Goal: Task Accomplishment & Management: Use online tool/utility

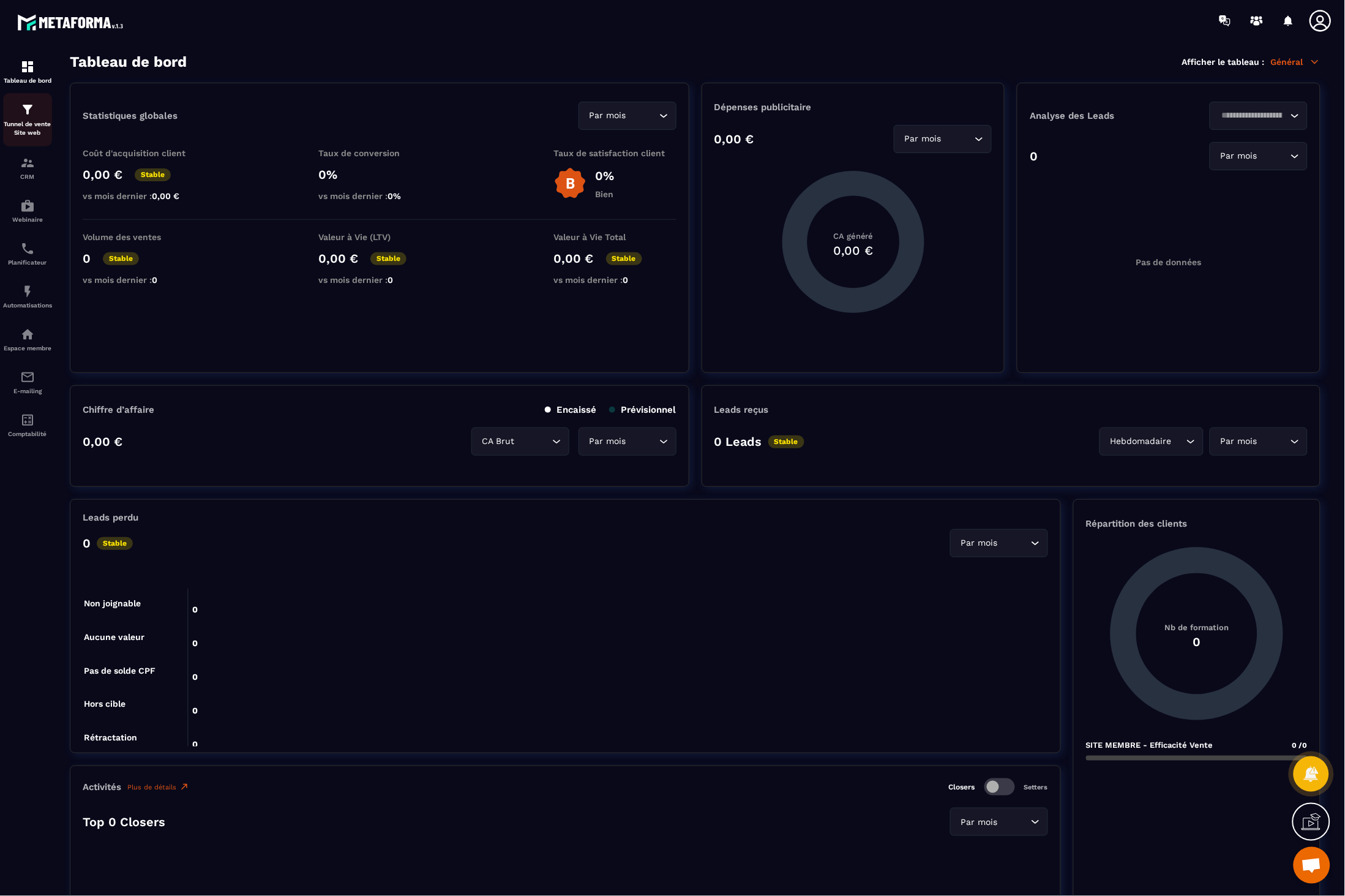
click at [26, 113] on img at bounding box center [27, 109] width 15 height 15
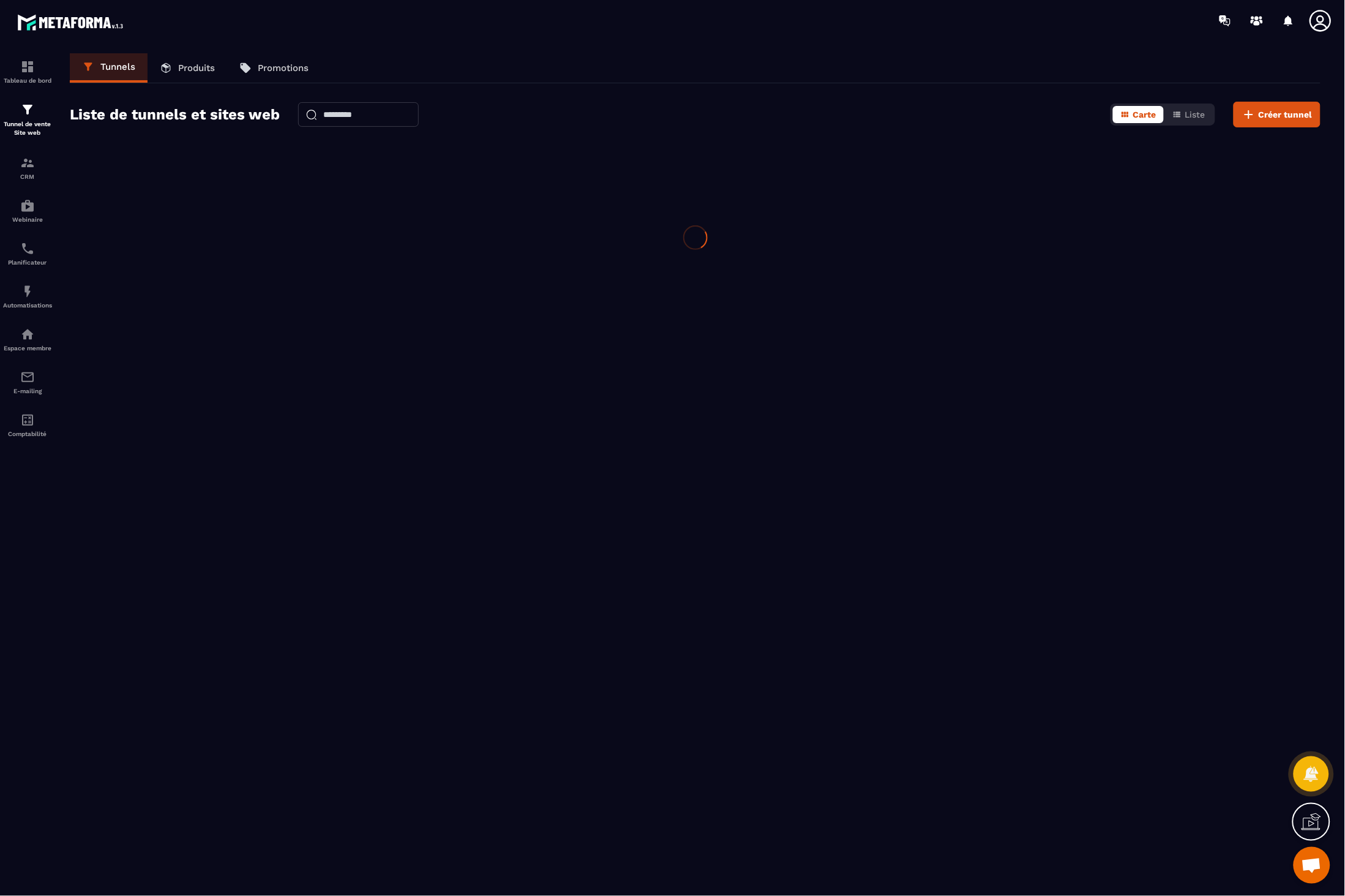
click at [26, 113] on img at bounding box center [27, 109] width 15 height 15
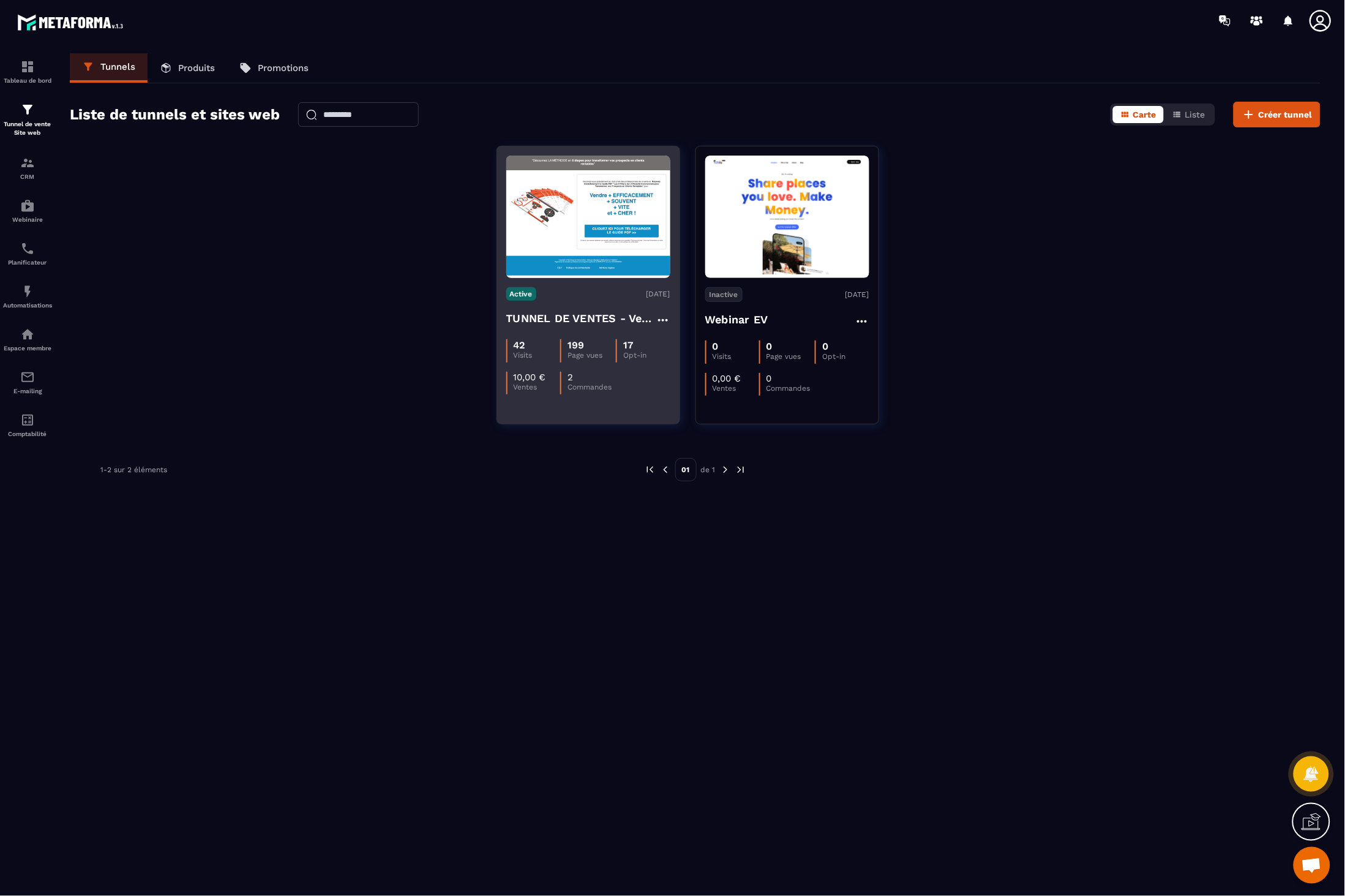
click at [578, 212] on img at bounding box center [588, 217] width 164 height 123
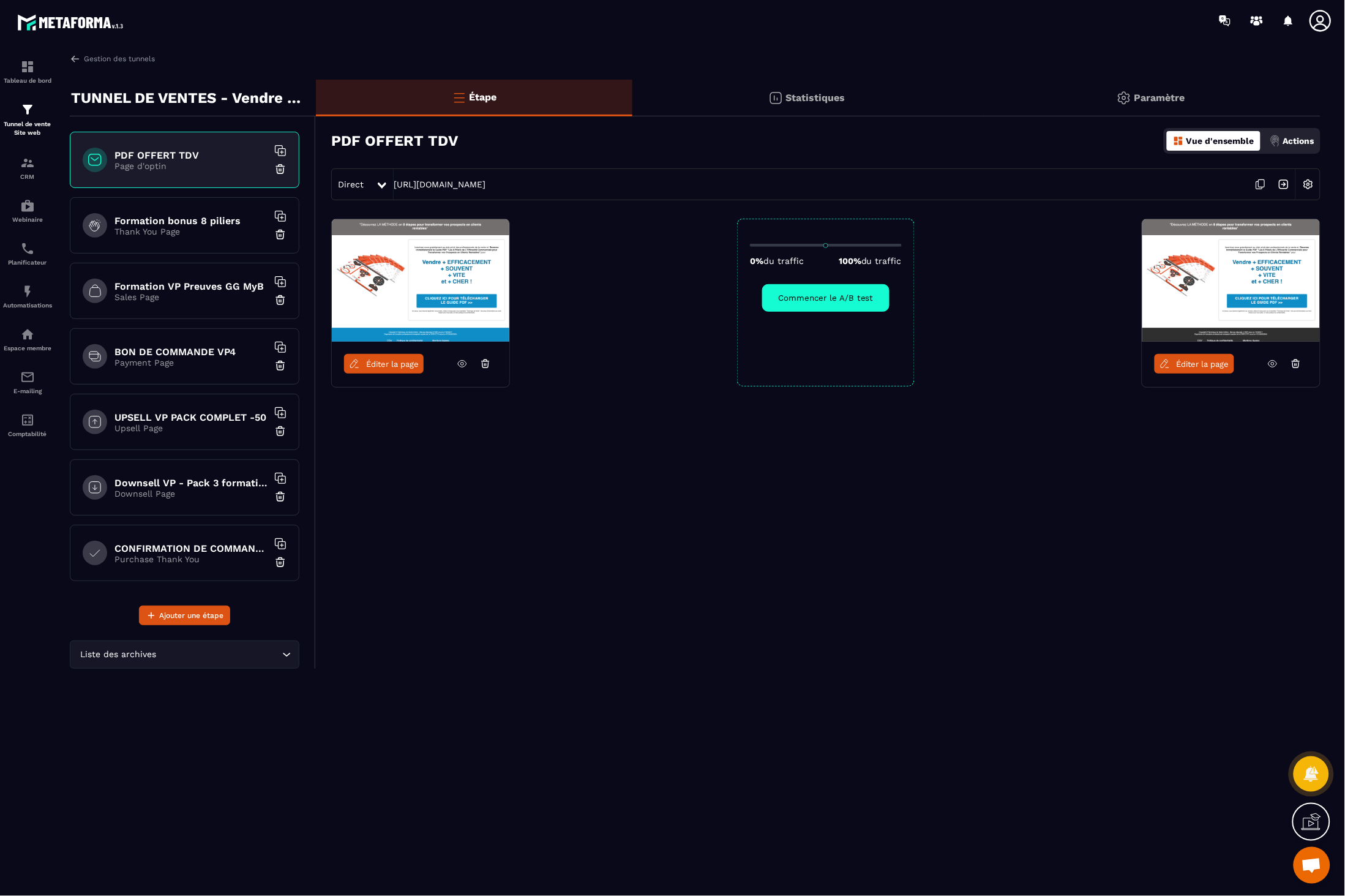
click at [212, 222] on h6 "Formation bonus 8 piliers" at bounding box center [191, 221] width 153 height 12
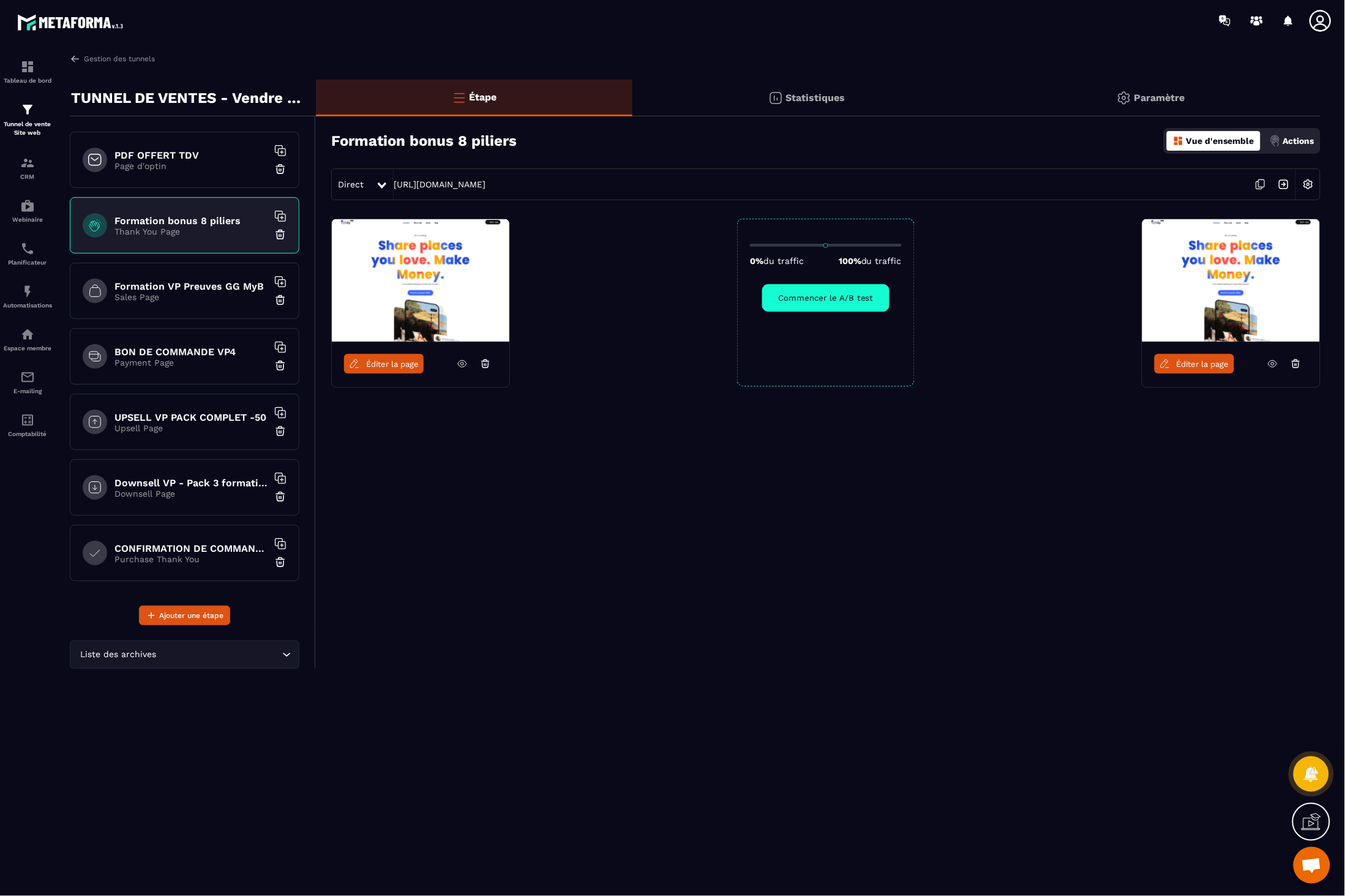
click at [219, 279] on div "Formation VP Preuves GG MyB Sales Page" at bounding box center [184, 290] width 229 height 56
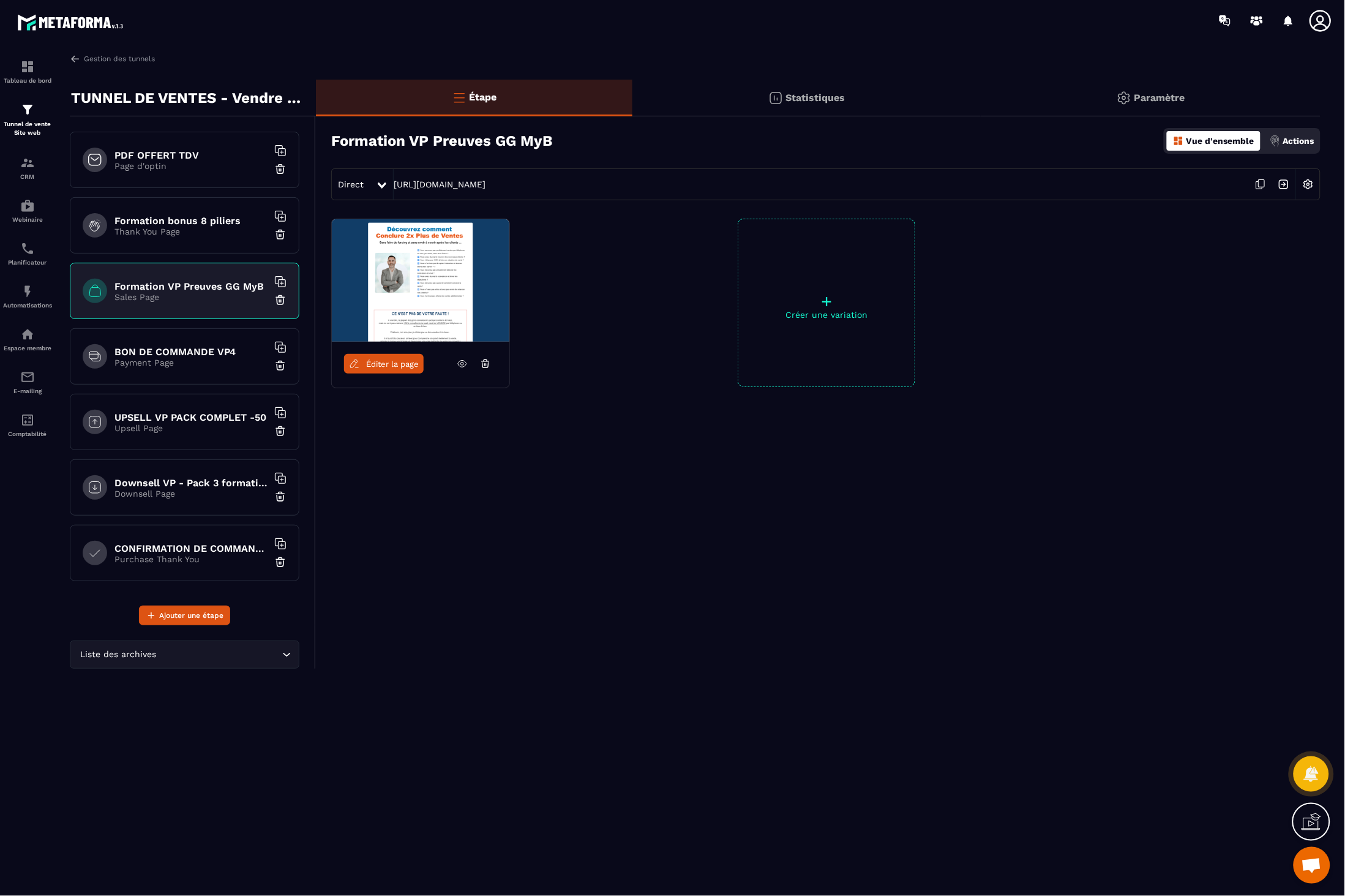
click at [200, 227] on p "Thank You Page" at bounding box center [191, 231] width 153 height 10
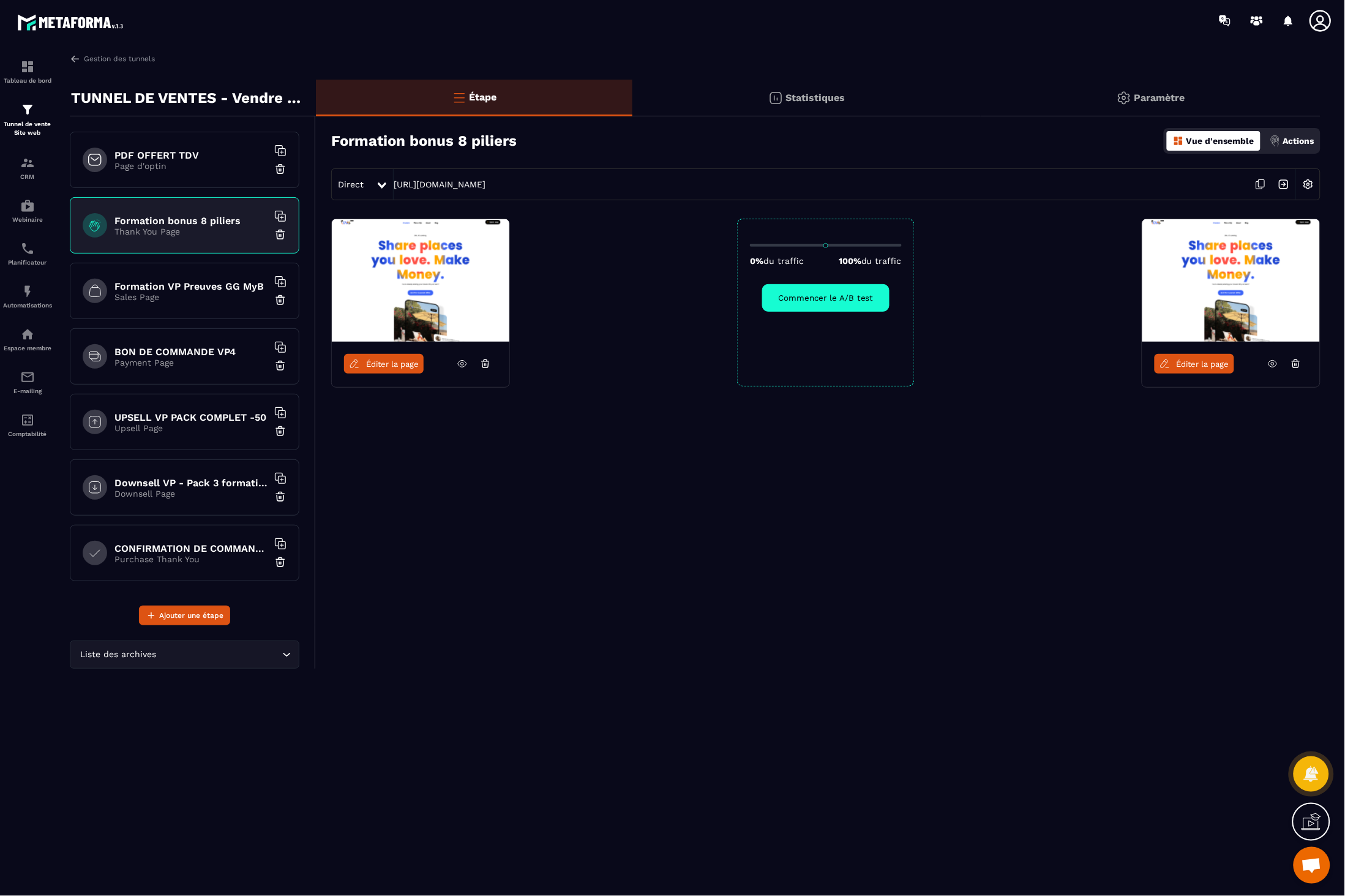
click at [212, 167] on p "Page d'optin" at bounding box center [191, 166] width 153 height 10
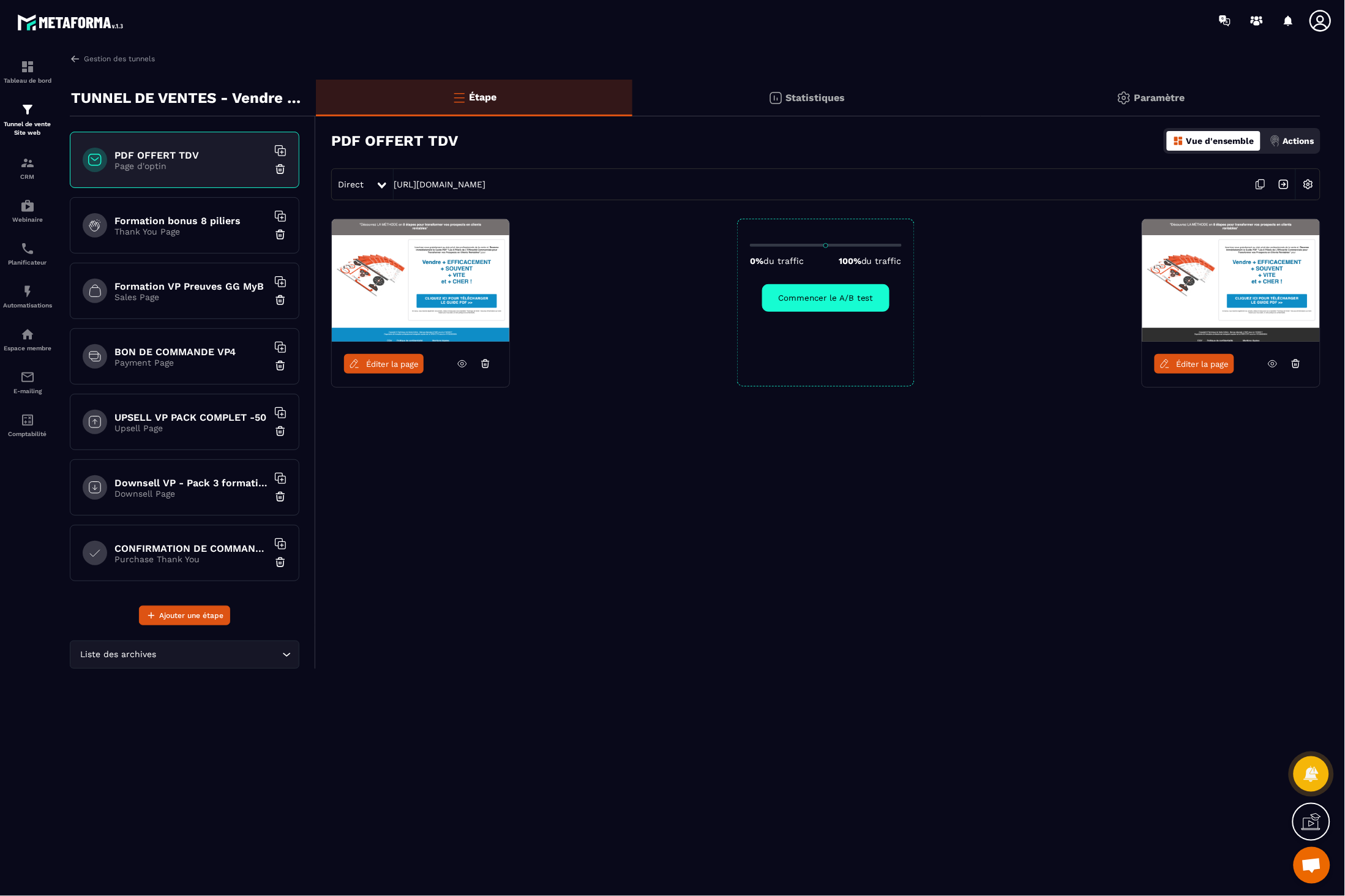
click at [190, 215] on h6 "Formation bonus 8 piliers" at bounding box center [191, 221] width 153 height 12
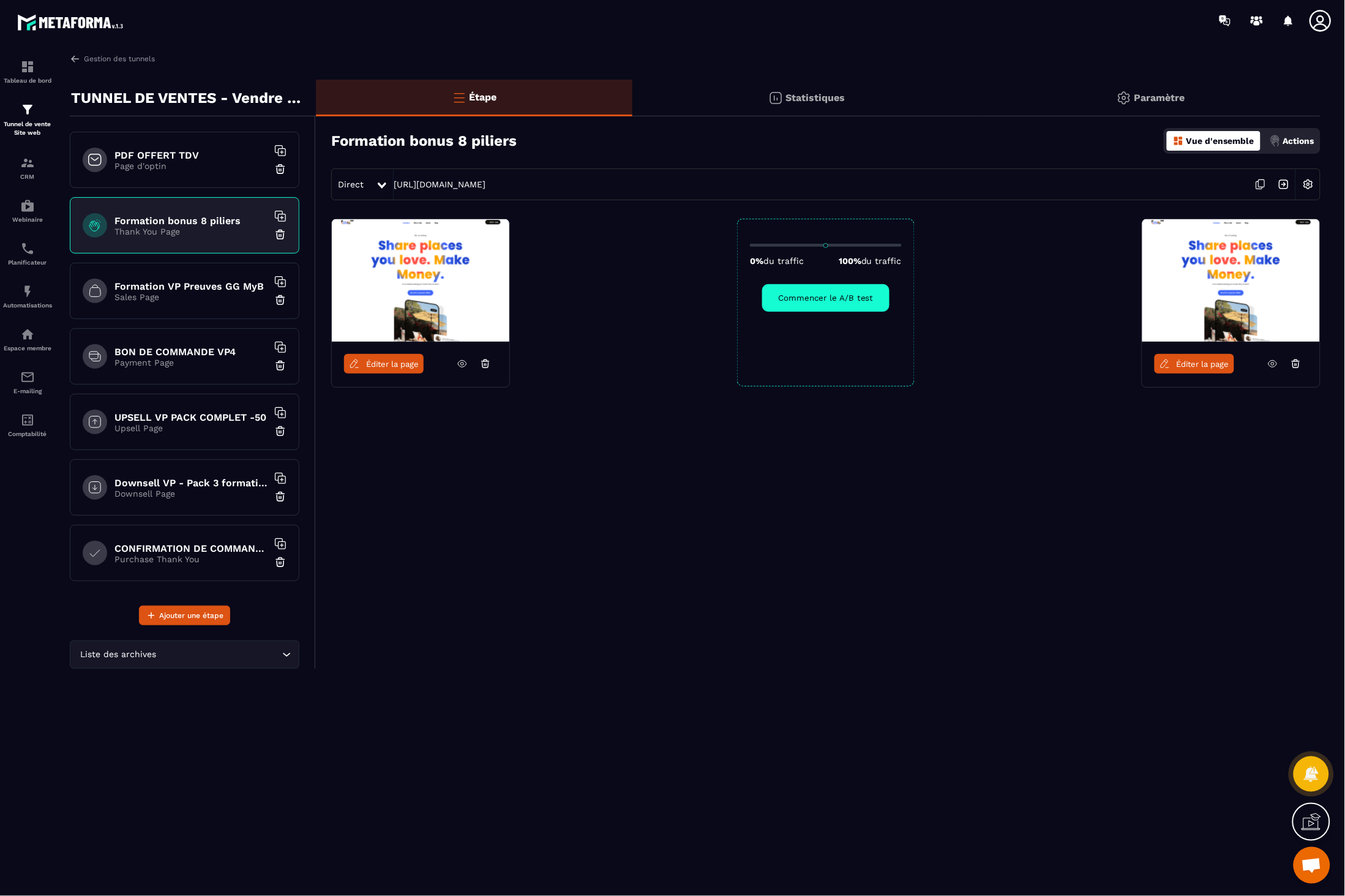
click at [168, 270] on div "Formation VP Preuves GG MyB Sales Page" at bounding box center [184, 290] width 229 height 56
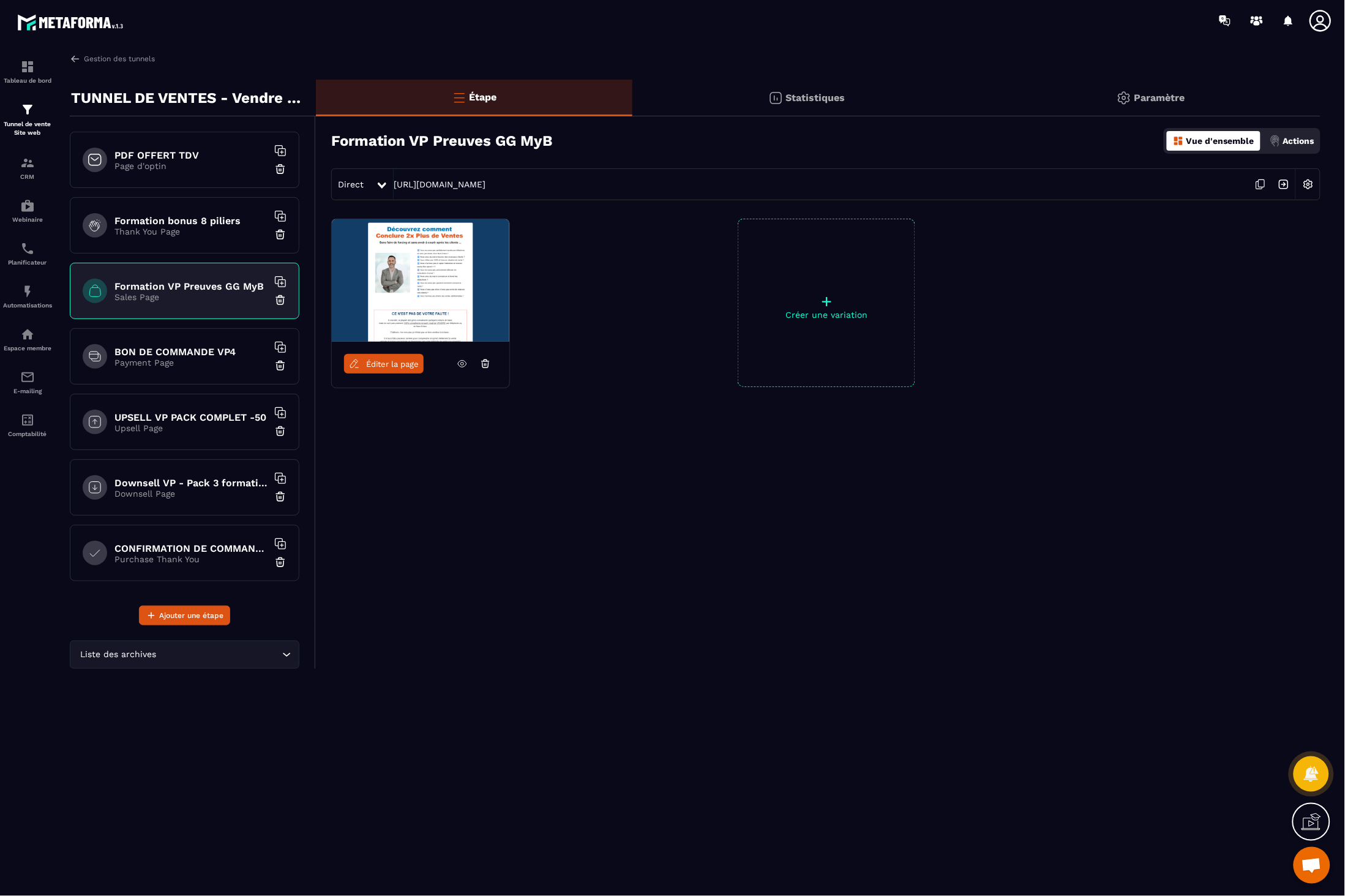
click at [190, 377] on div "BON DE COMMANDE VP4 Payment Page" at bounding box center [184, 356] width 229 height 56
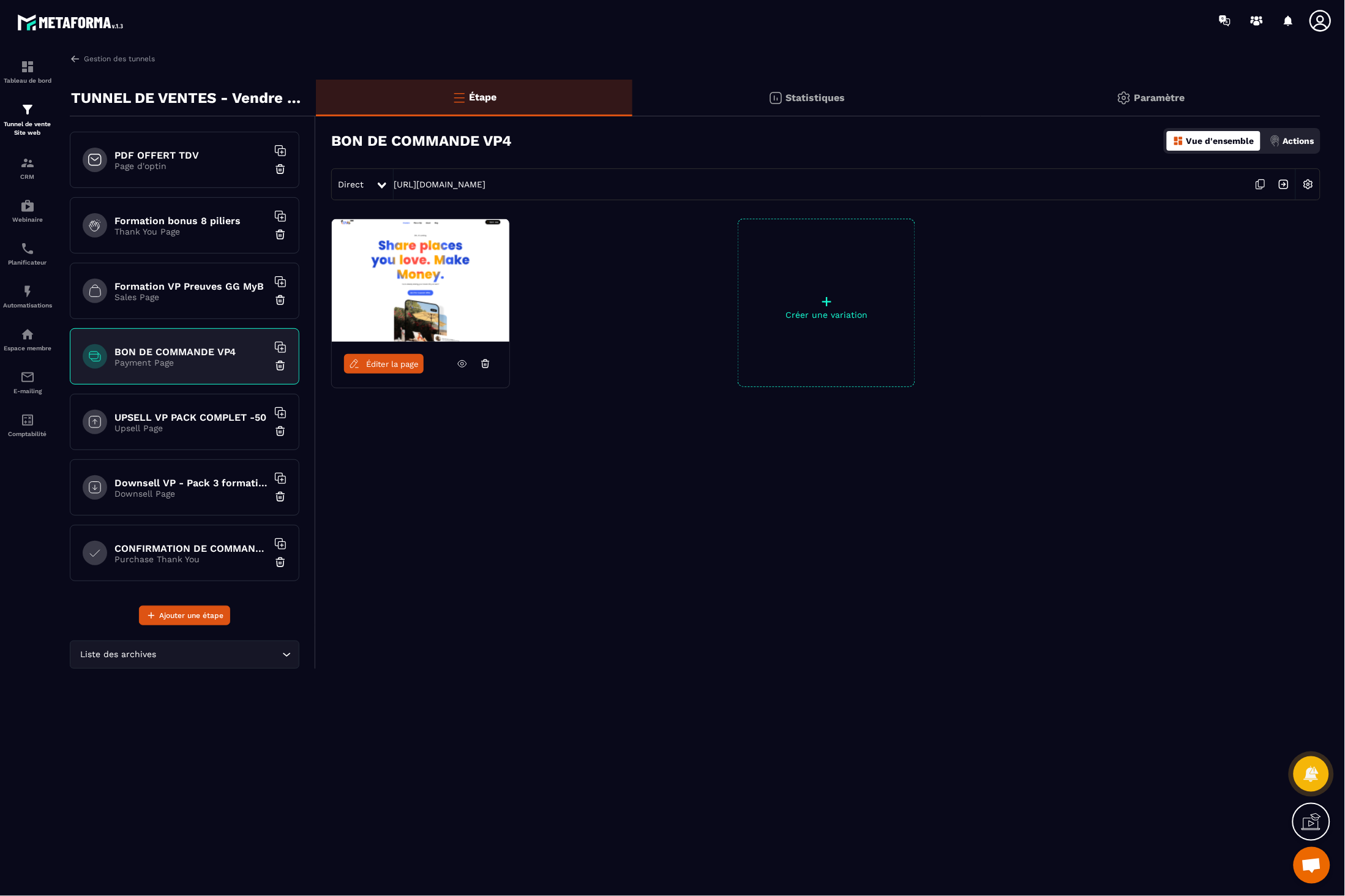
click at [212, 432] on p "Upsell Page" at bounding box center [191, 428] width 153 height 10
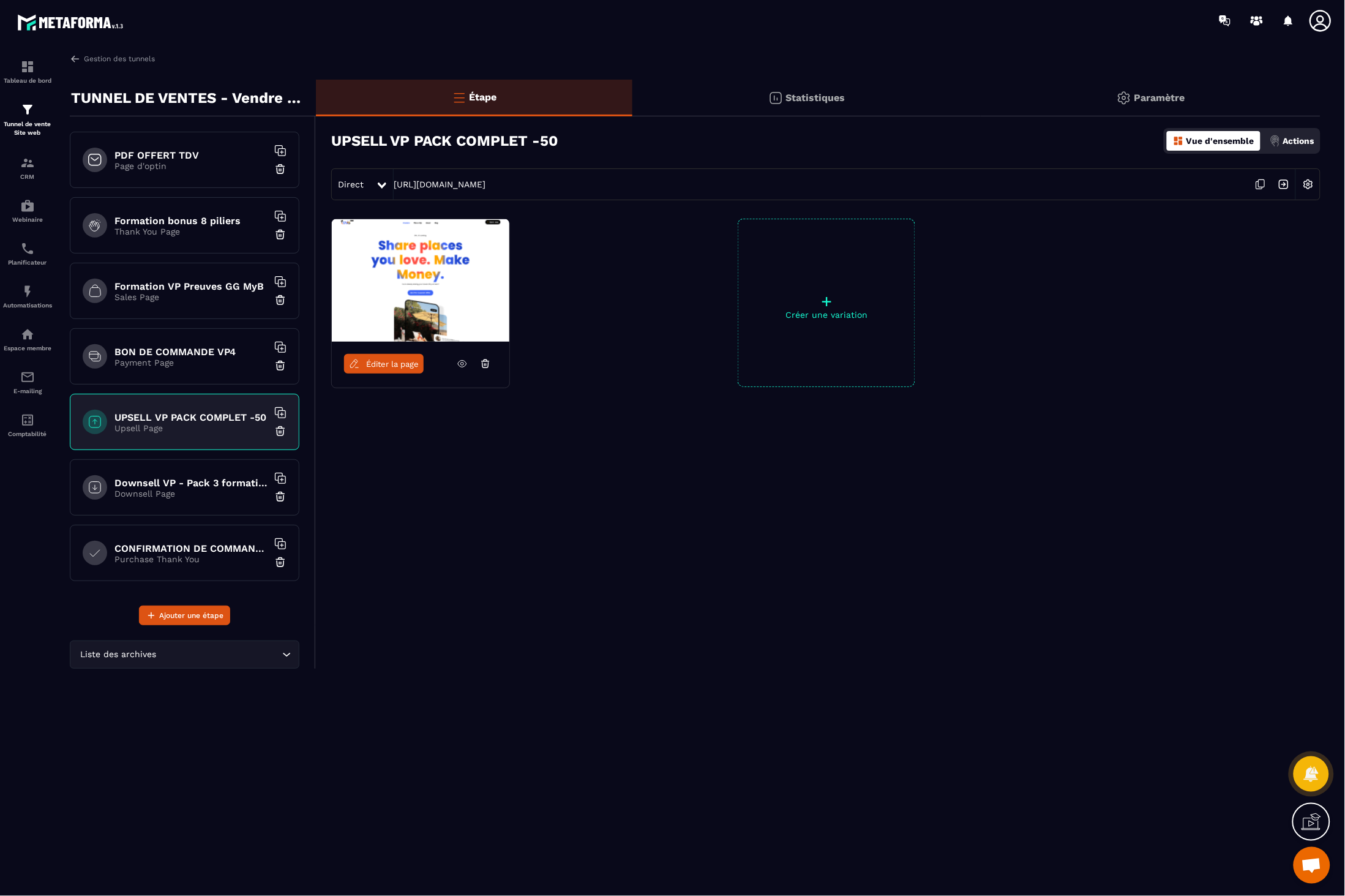
click at [188, 150] on h6 "PDF OFFERT TDV" at bounding box center [191, 155] width 153 height 12
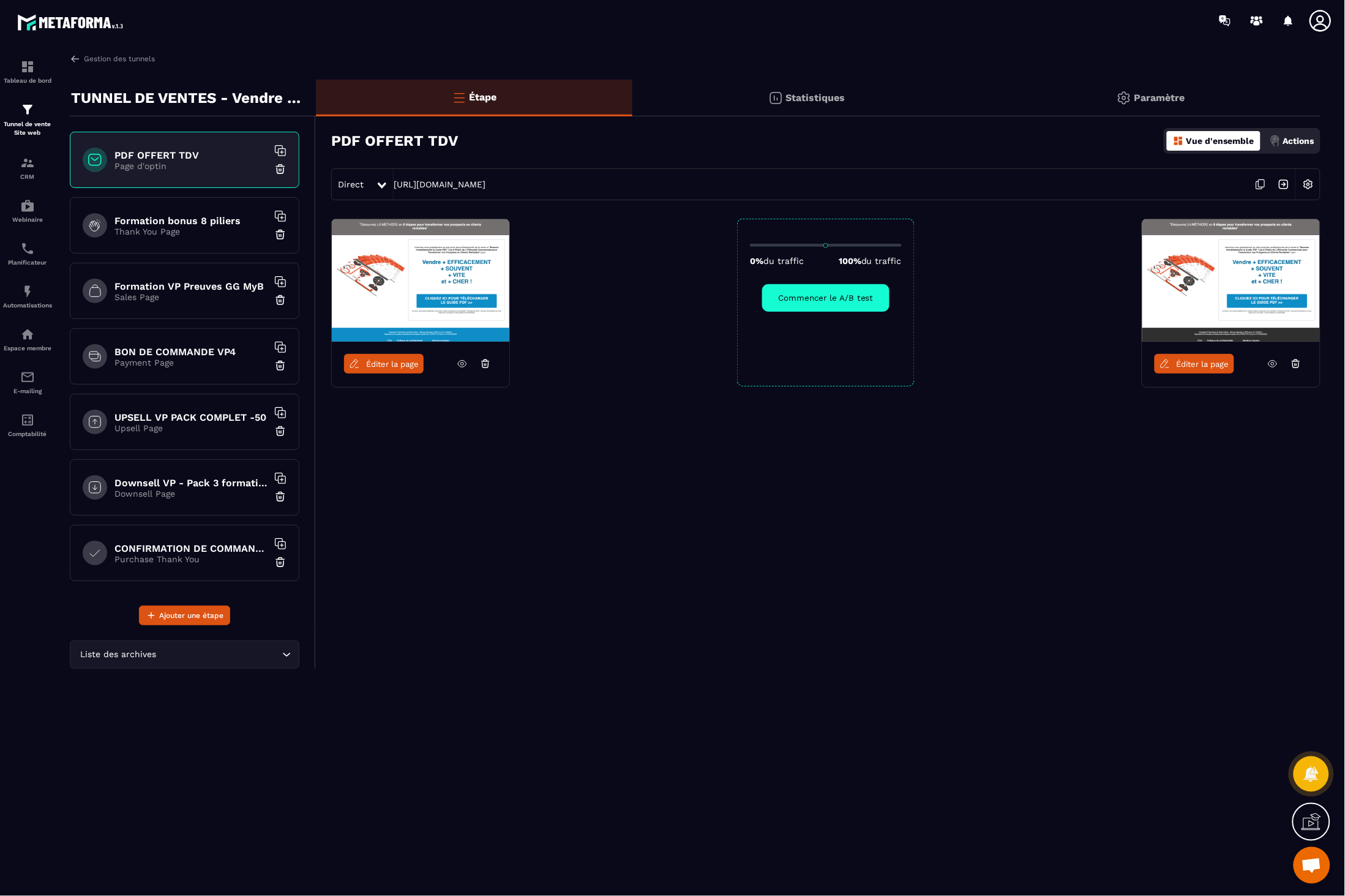
click at [219, 231] on p "Thank You Page" at bounding box center [191, 231] width 153 height 10
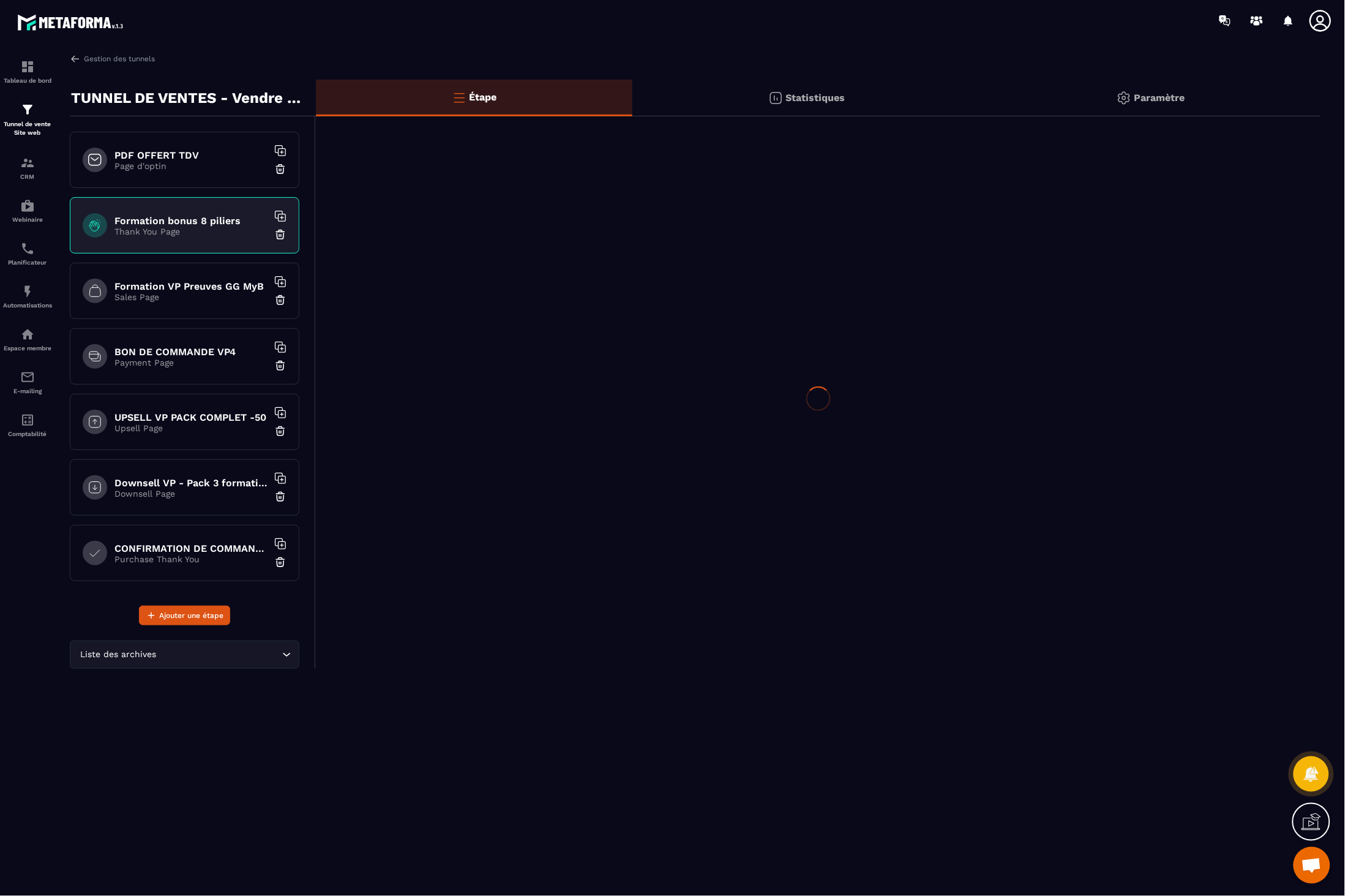
click at [207, 269] on div "Formation VP Preuves GG MyB Sales Page" at bounding box center [184, 290] width 229 height 56
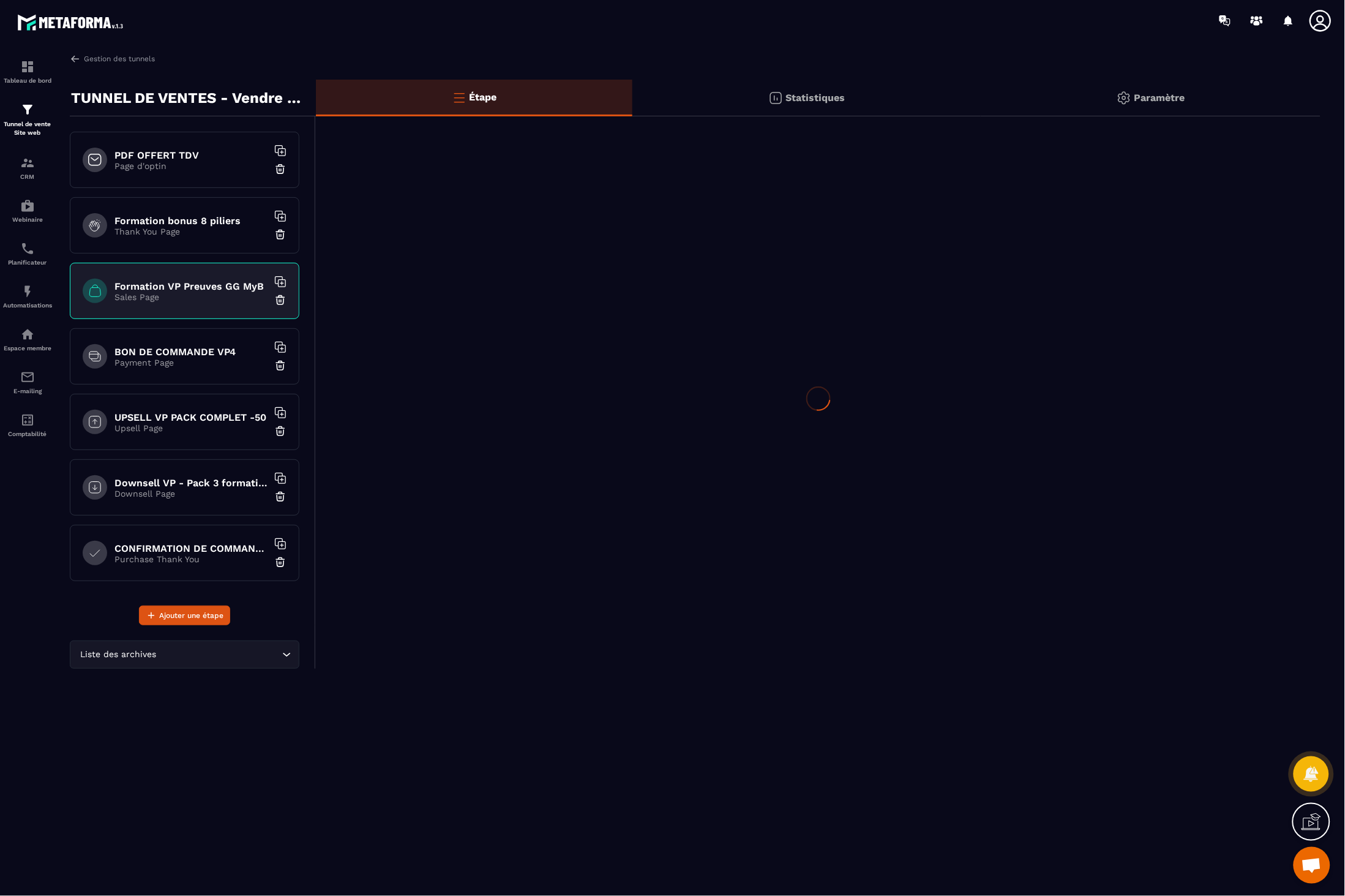
click at [203, 331] on div "BON DE COMMANDE VP4 Payment Page" at bounding box center [184, 356] width 229 height 56
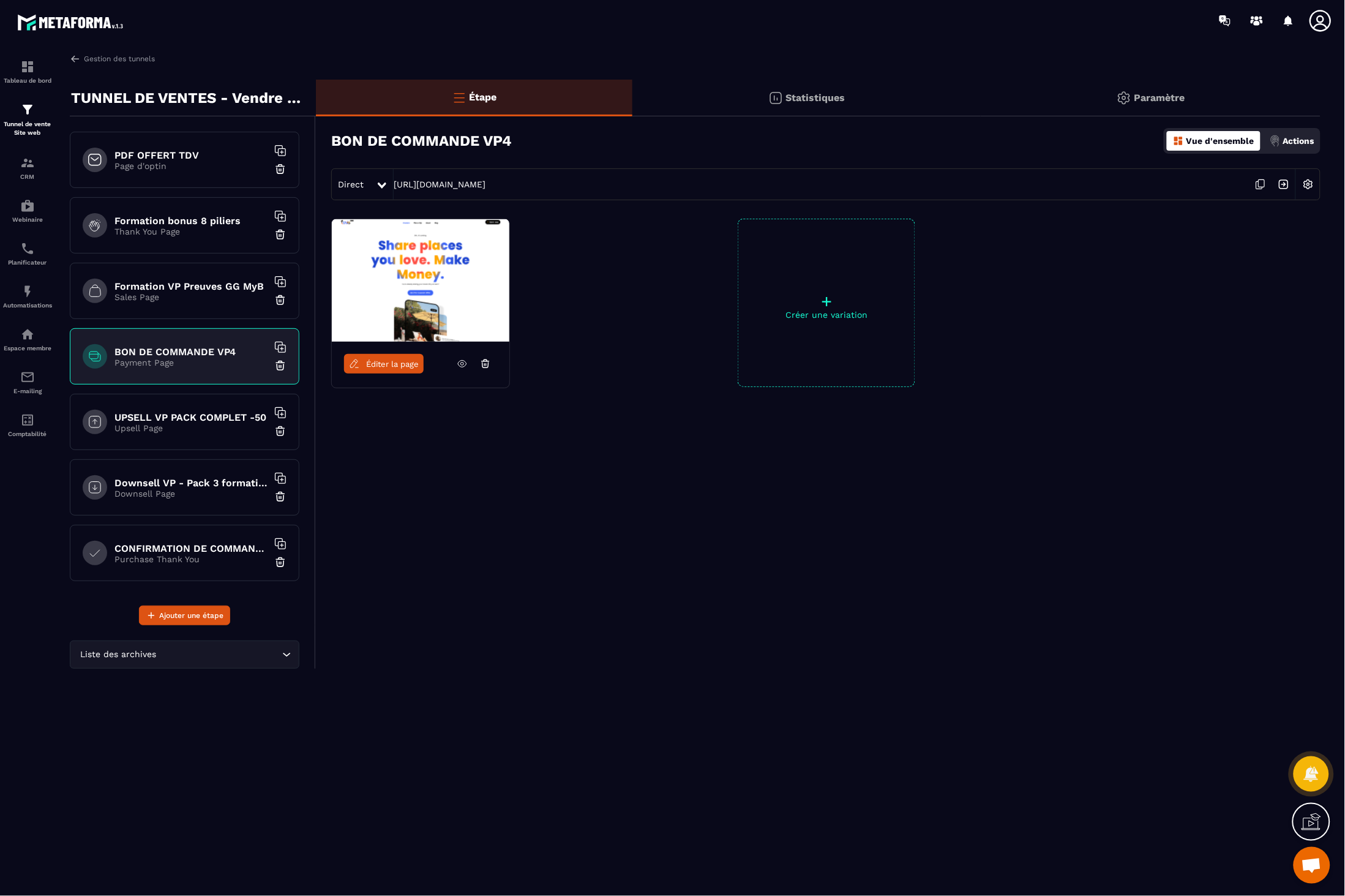
click at [180, 126] on div "PDF OFFERT TDV Page d'optin Formation bonus 8 piliers Thank You Page Formation …" at bounding box center [192, 370] width 245 height 509
click at [182, 181] on div "PDF OFFERT TDV Page d'optin" at bounding box center [184, 160] width 229 height 56
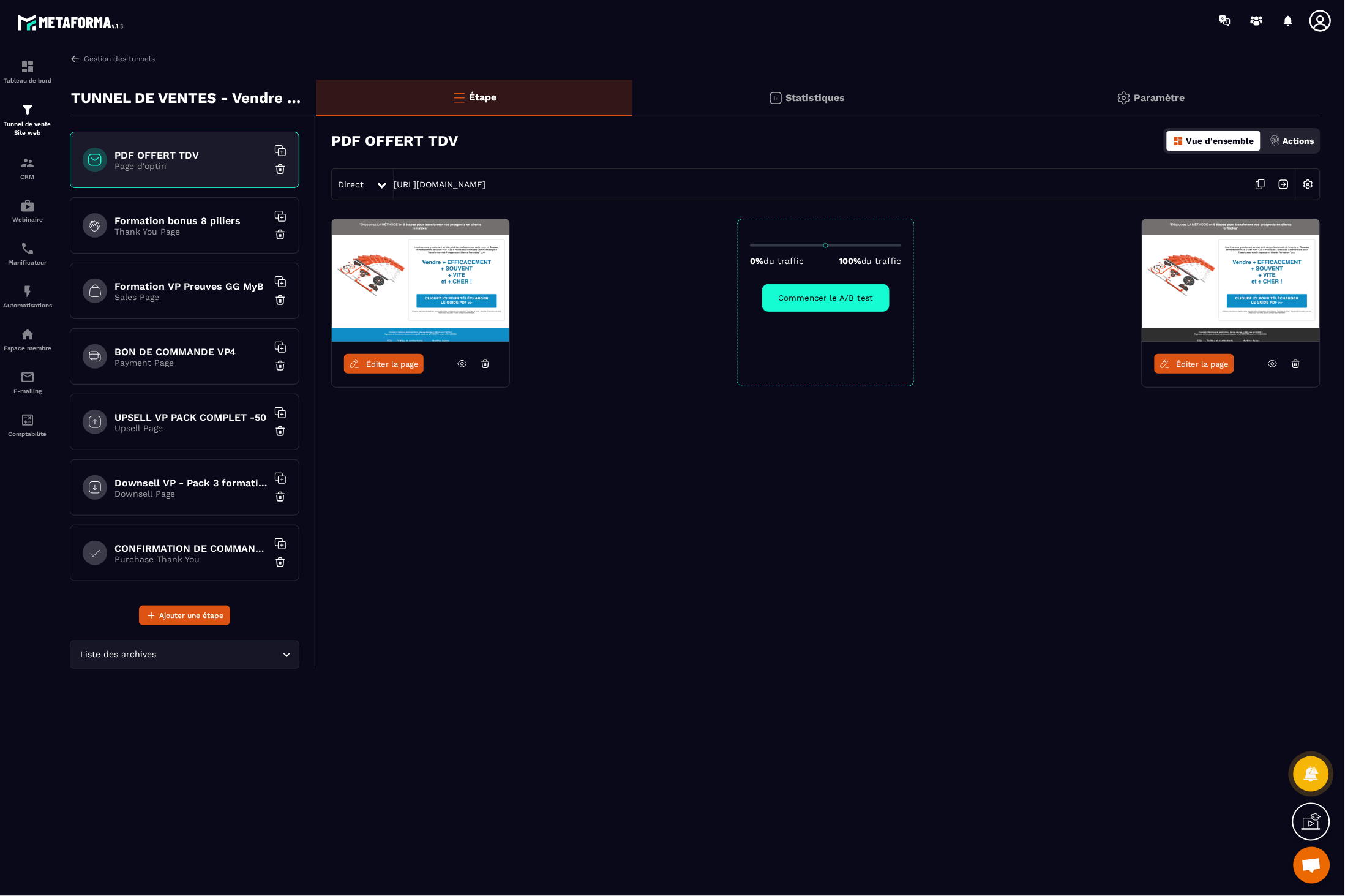
click at [390, 374] on div "Éditer la page" at bounding box center [420, 363] width 178 height 44
click at [402, 370] on link "Éditer la page" at bounding box center [384, 364] width 80 height 20
